Goal: Information Seeking & Learning: Learn about a topic

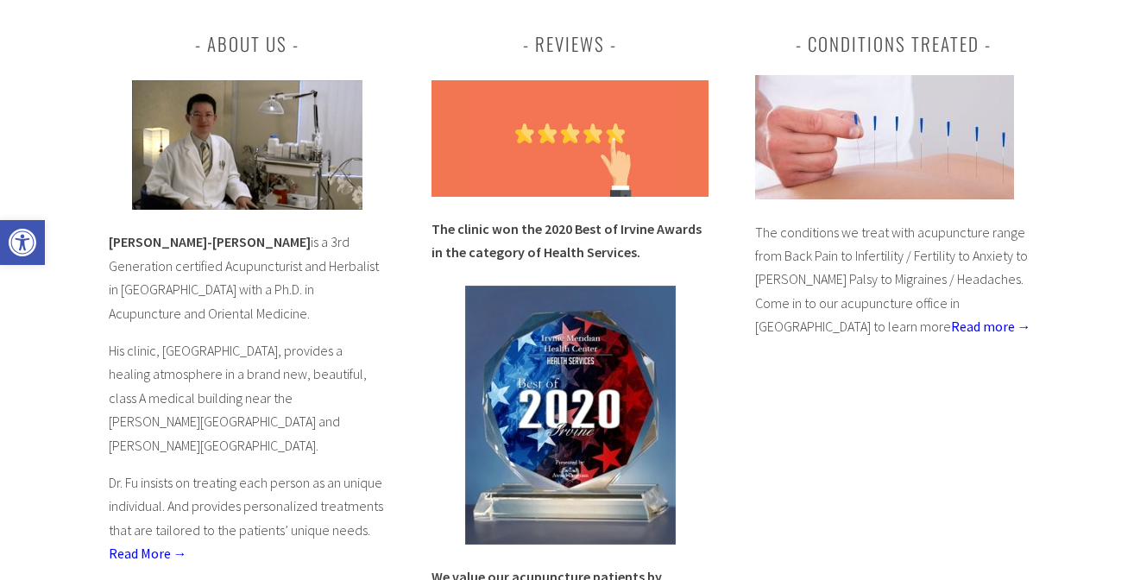
scroll to position [697, 0]
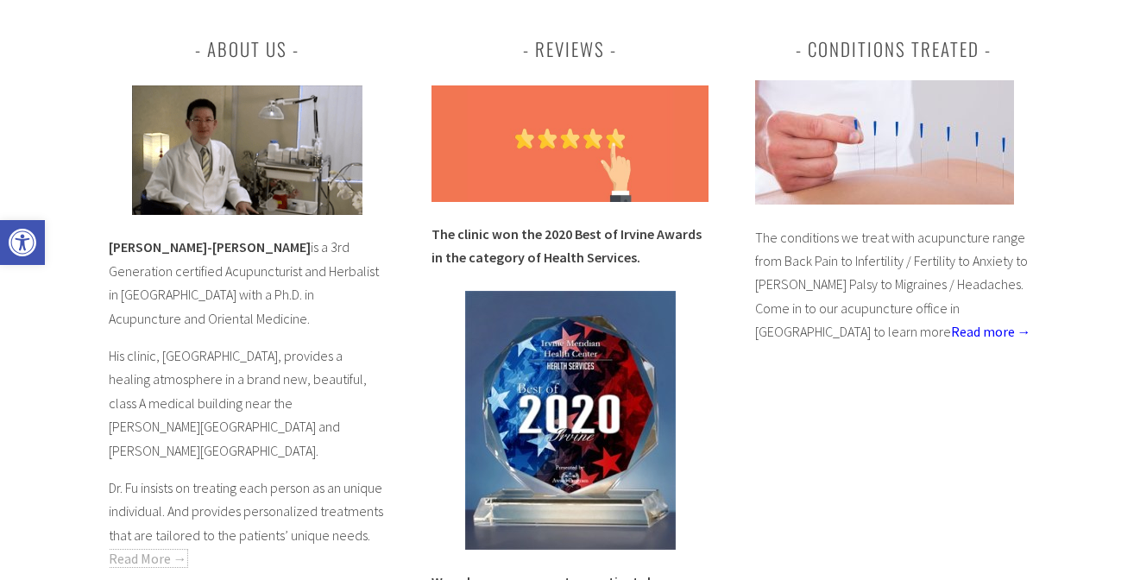
click at [154, 550] on link "Read More →" at bounding box center [148, 558] width 79 height 17
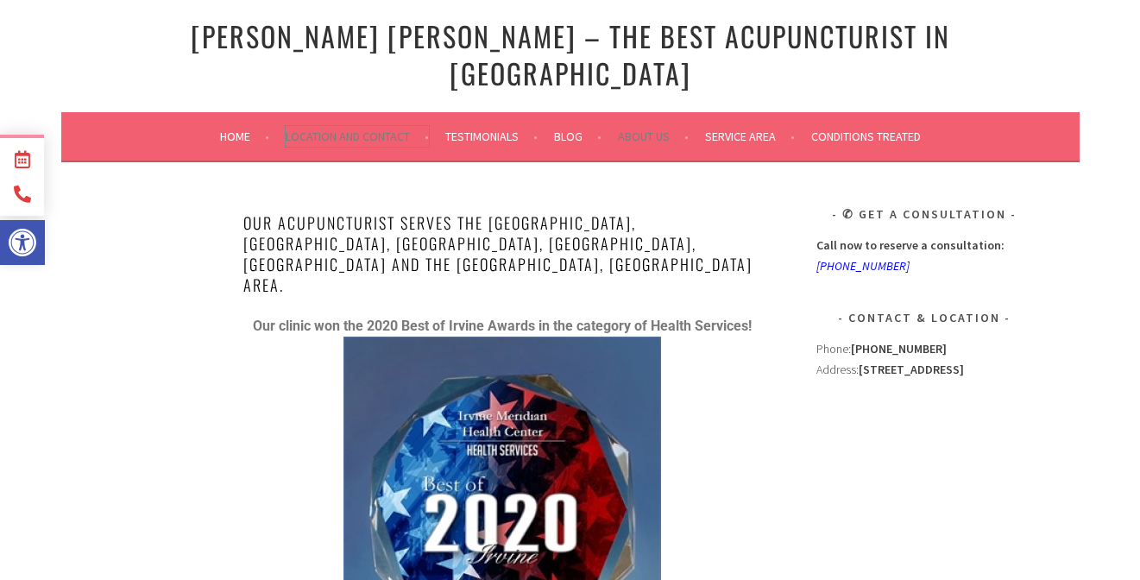
click at [365, 126] on link "Location and Contact" at bounding box center [357, 136] width 143 height 21
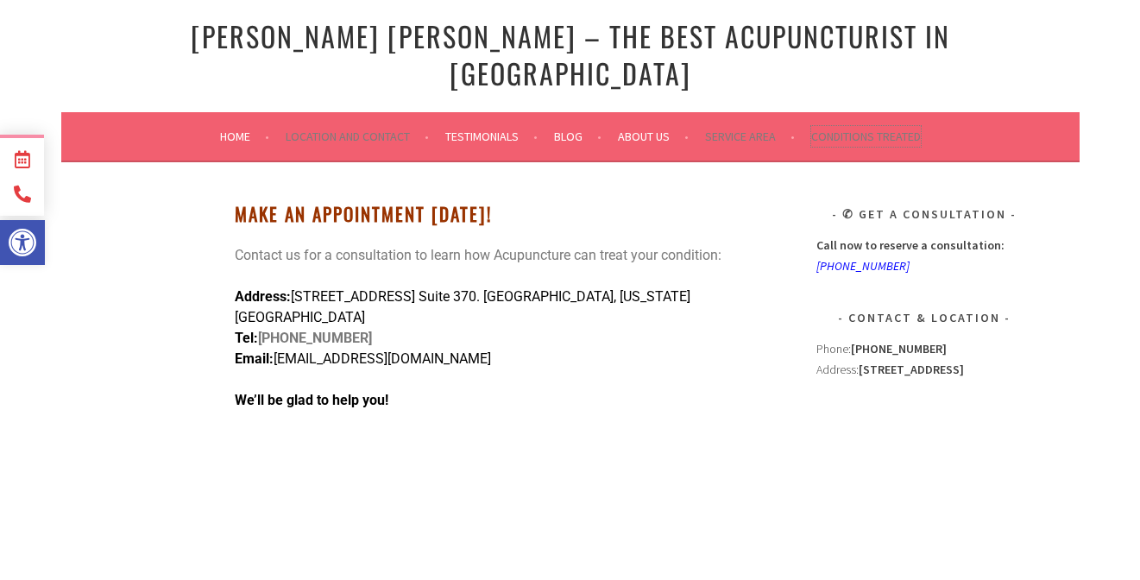
click at [838, 126] on link "Conditions Treated" at bounding box center [866, 136] width 110 height 21
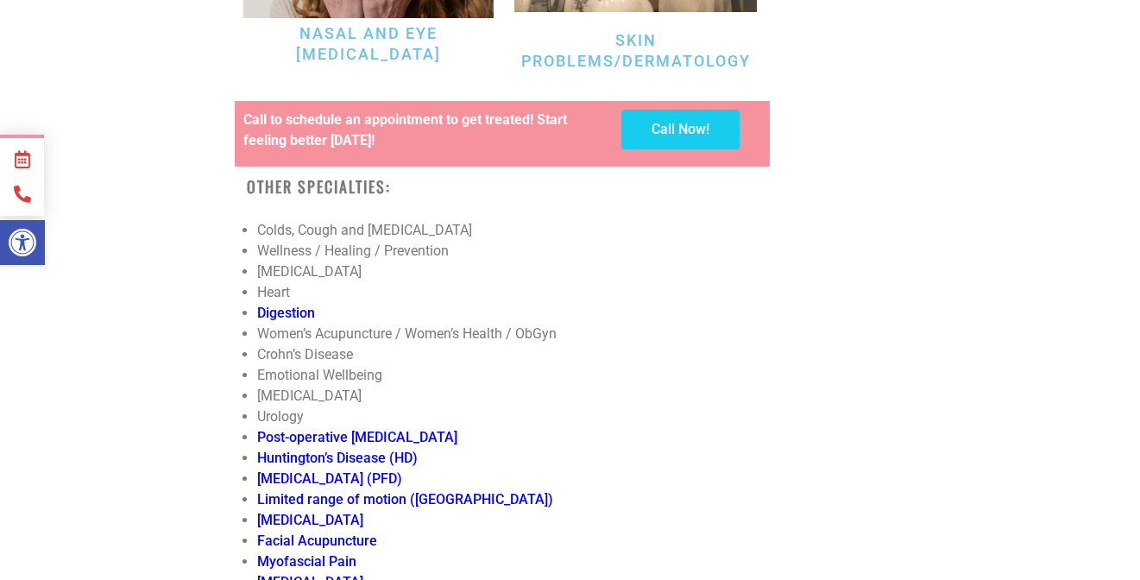
scroll to position [5849, 0]
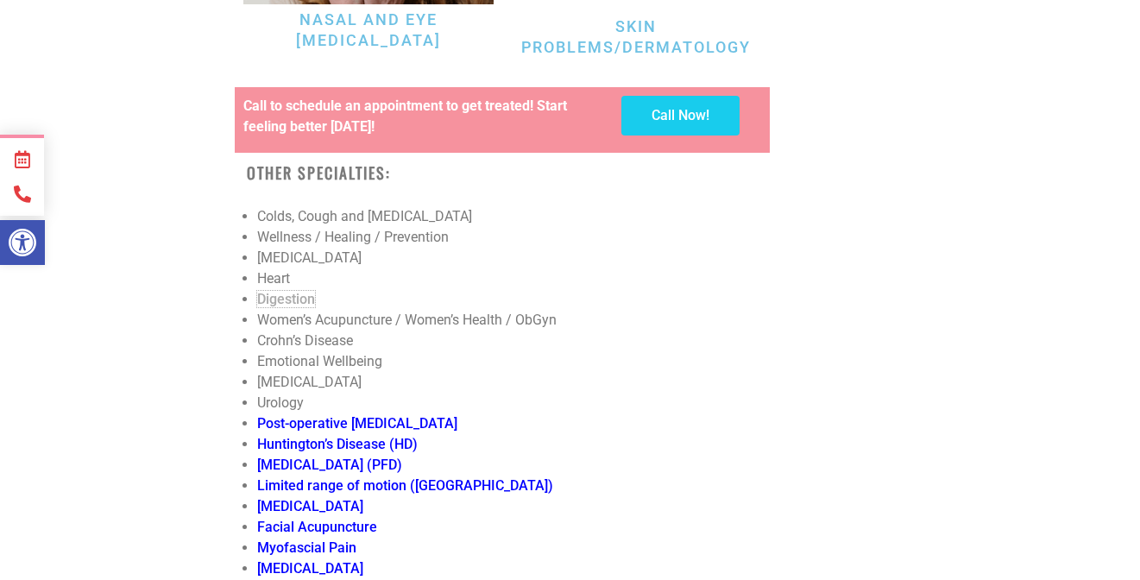
click at [283, 291] on link "Digestion" at bounding box center [286, 299] width 58 height 16
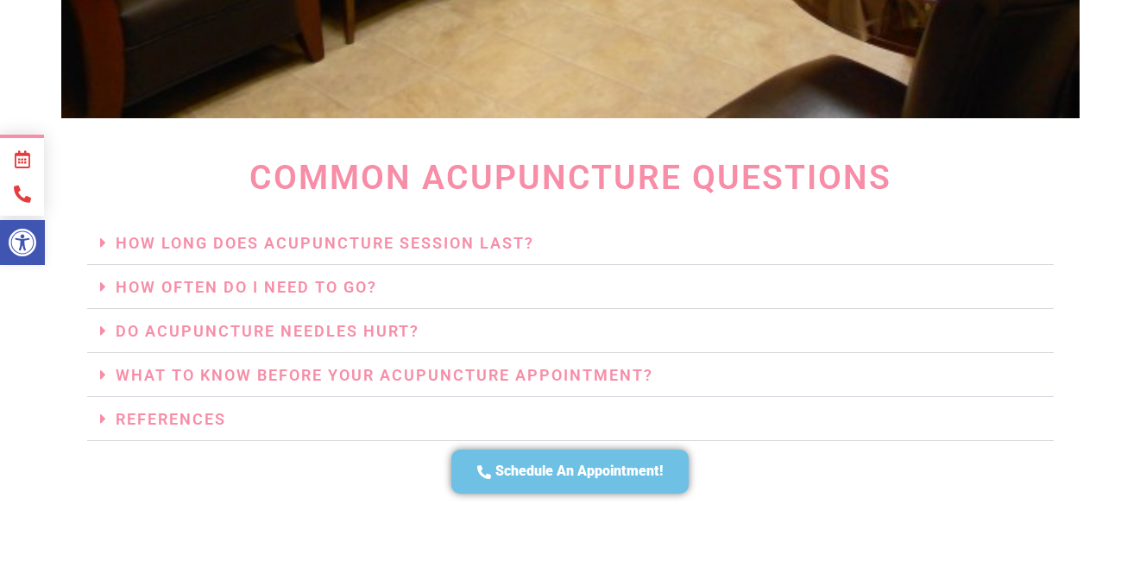
scroll to position [5099, 0]
click at [357, 233] on link "How Long Does Acupuncture Session Last?" at bounding box center [325, 242] width 419 height 18
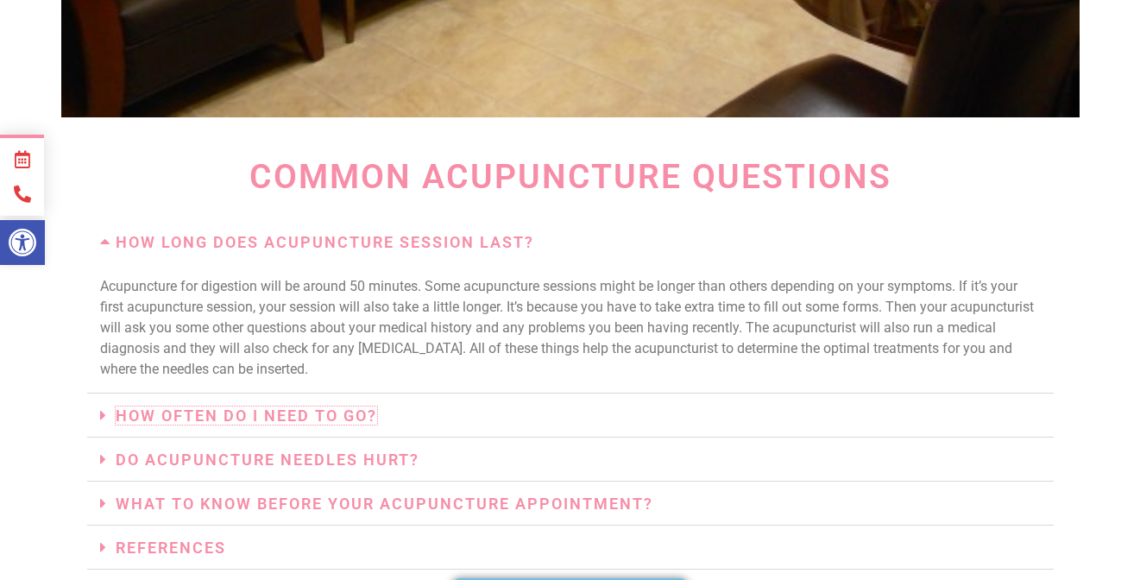
click at [315, 412] on link "How Often Do I Need To Go?" at bounding box center [247, 416] width 262 height 18
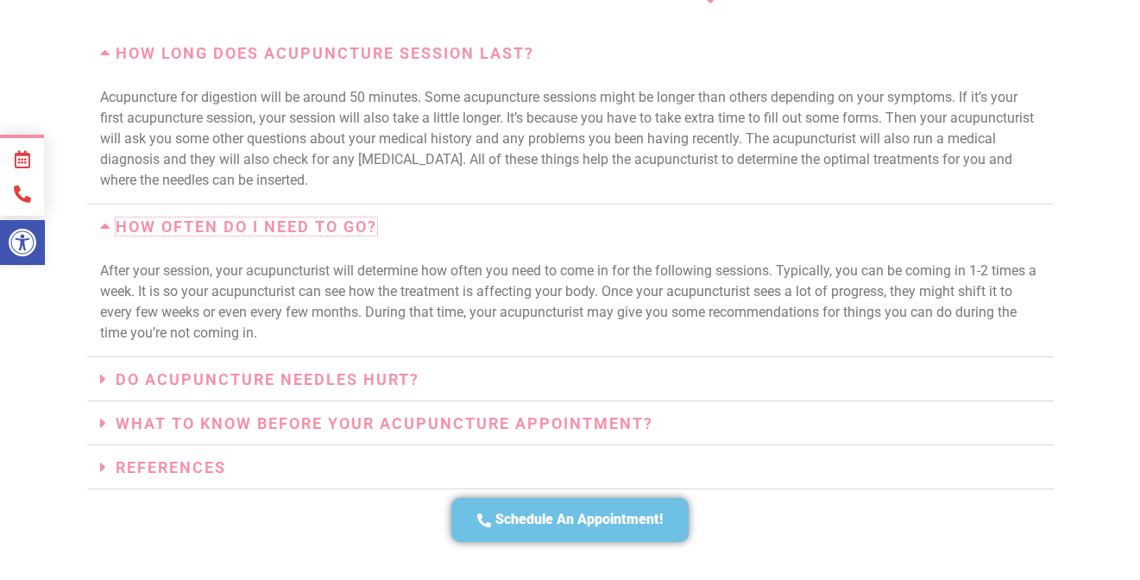
scroll to position [5316, 0]
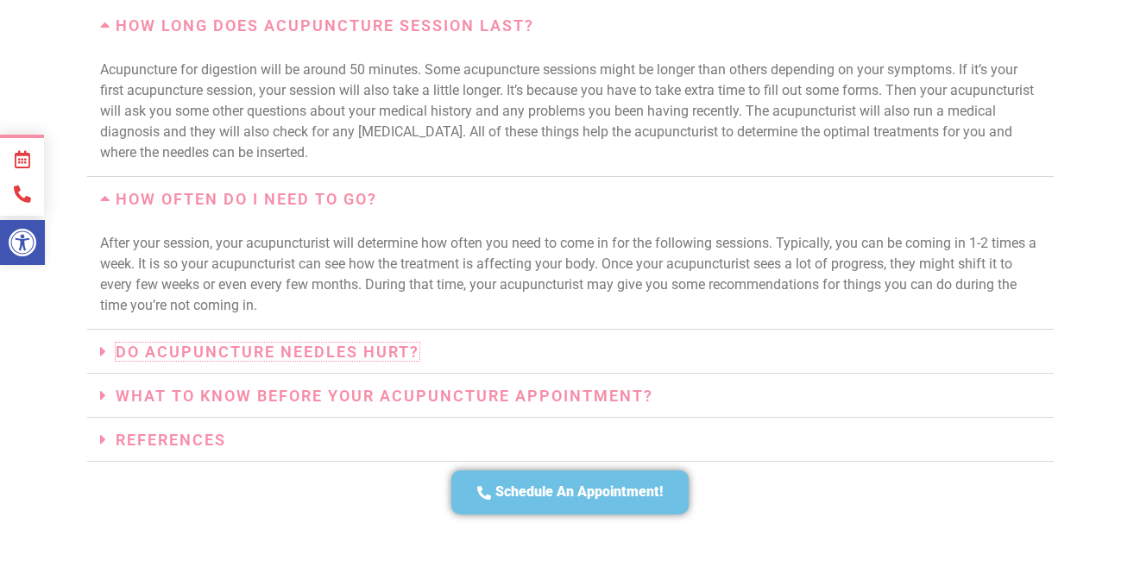
click at [315, 343] on link "Do Acupuncture Needles Hurt?" at bounding box center [268, 352] width 304 height 18
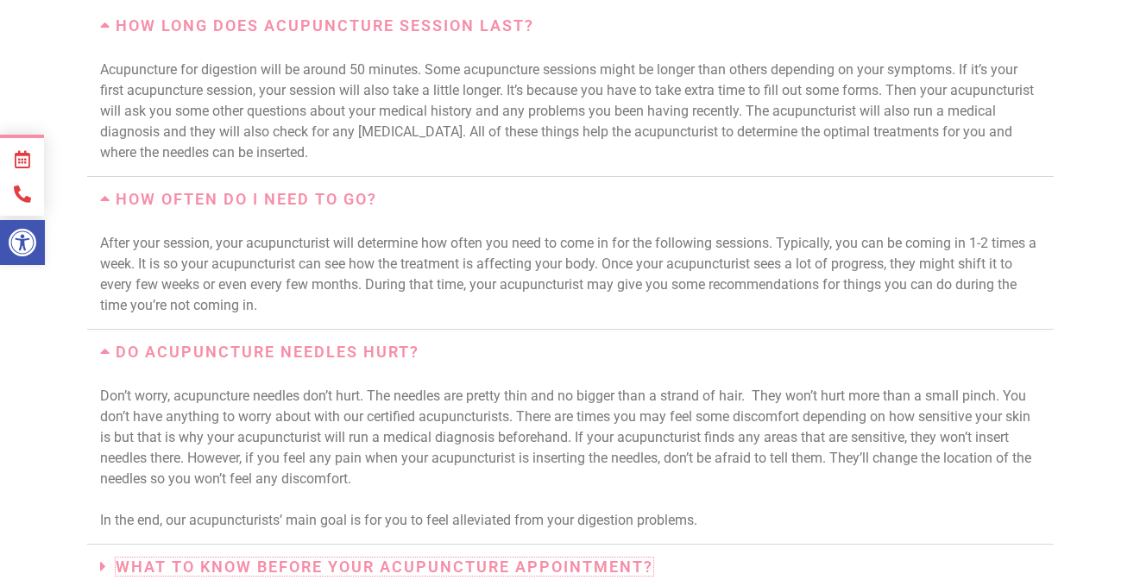
click at [287, 558] on link "What To Know Before Your Acupuncture Appointment?" at bounding box center [385, 567] width 538 height 18
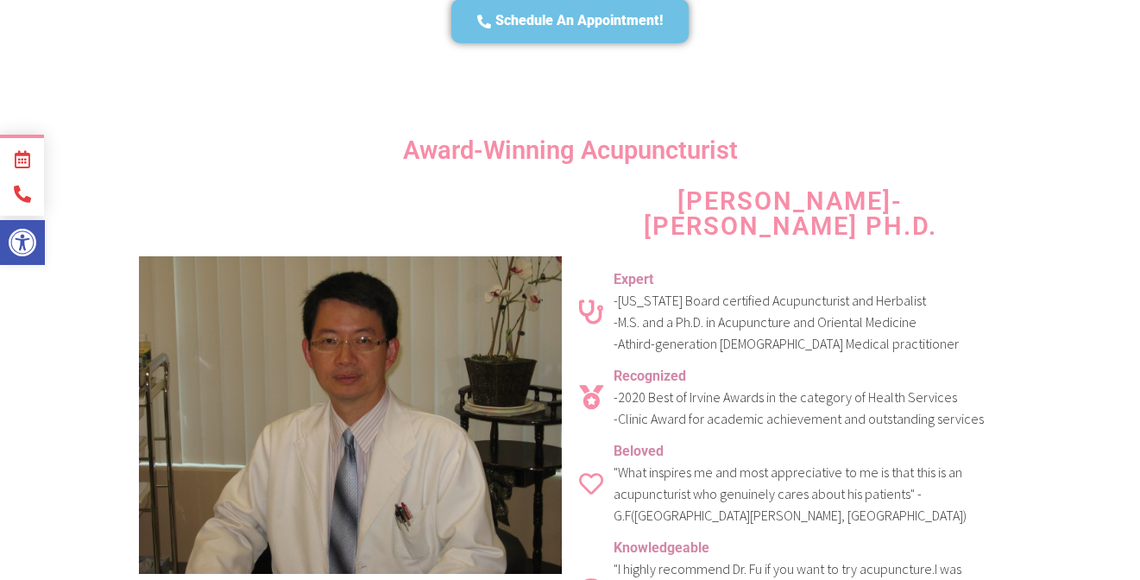
scroll to position [6812, 0]
